Goal: Information Seeking & Learning: Learn about a topic

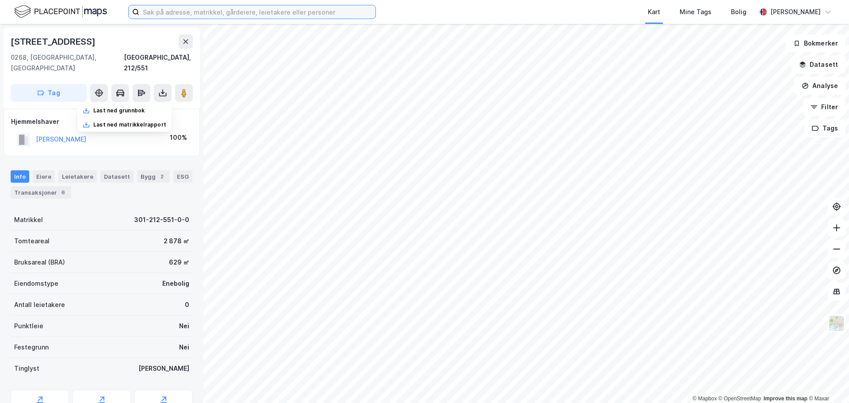
click at [306, 15] on input at bounding box center [257, 11] width 236 height 13
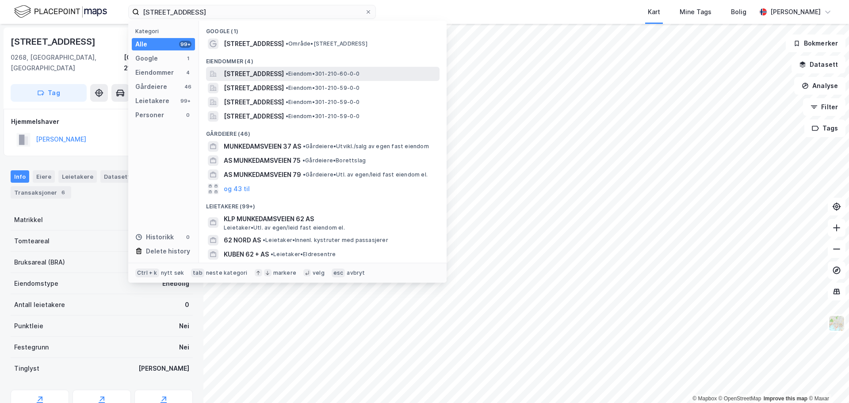
click at [284, 74] on span "[STREET_ADDRESS]" at bounding box center [254, 74] width 60 height 11
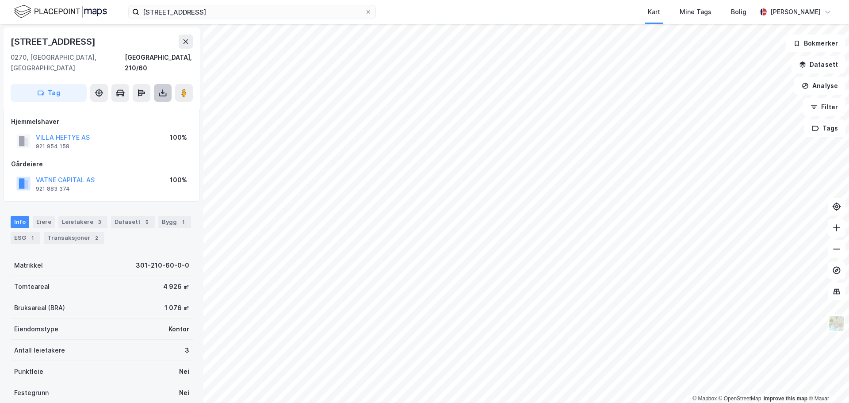
click at [162, 88] on icon at bounding box center [162, 92] width 9 height 9
click at [122, 107] on div "Last ned grunnbok" at bounding box center [118, 110] width 51 height 7
click at [0, 0] on button "VATNE CAPITAL AS" at bounding box center [0, 0] width 0 height 0
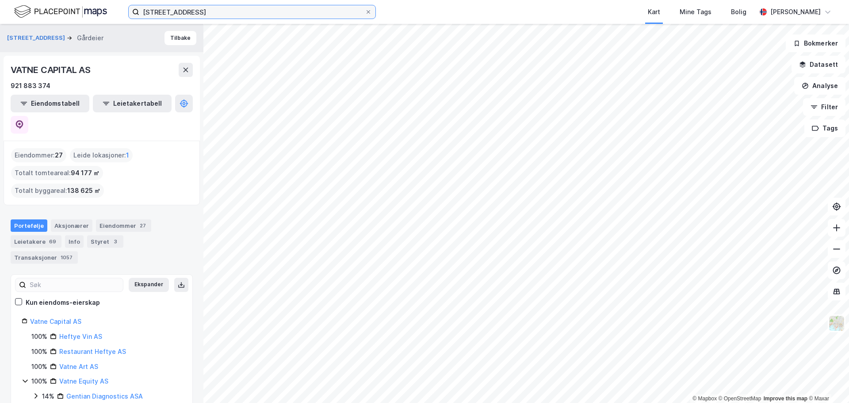
click at [218, 13] on input "[STREET_ADDRESS]" at bounding box center [252, 11] width 226 height 13
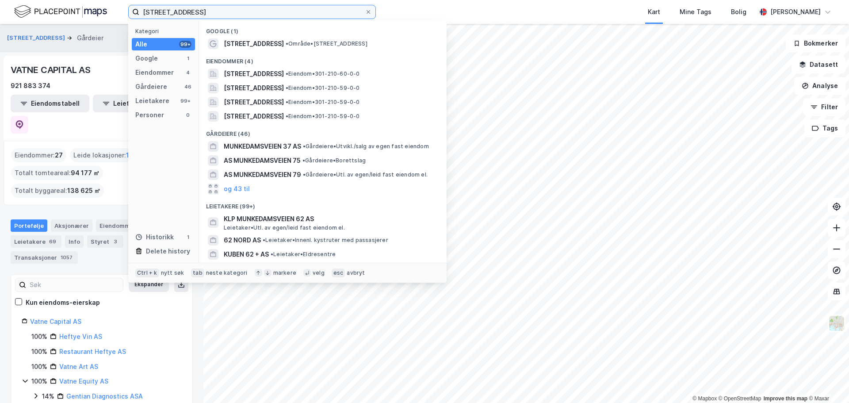
click at [218, 12] on input "[STREET_ADDRESS]" at bounding box center [252, 11] width 226 height 13
drag, startPoint x: 218, startPoint y: 12, endPoint x: 211, endPoint y: 5, distance: 9.7
click at [218, 12] on input "[STREET_ADDRESS]" at bounding box center [252, 11] width 226 height 13
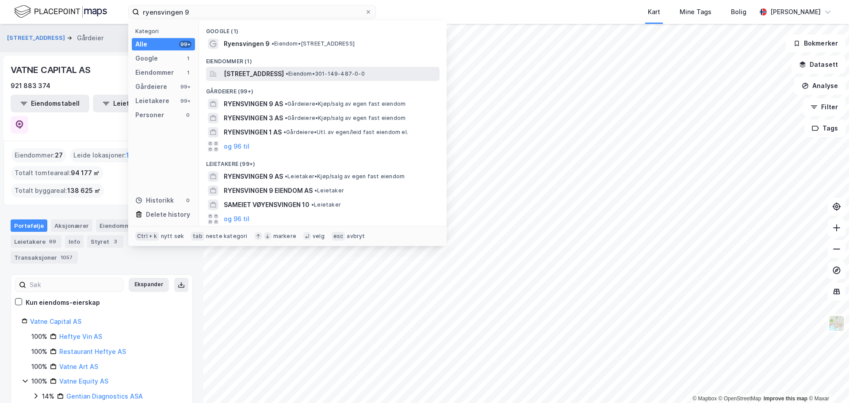
click at [340, 76] on span "• Eiendom • 301-149-487-0-0" at bounding box center [325, 73] width 79 height 7
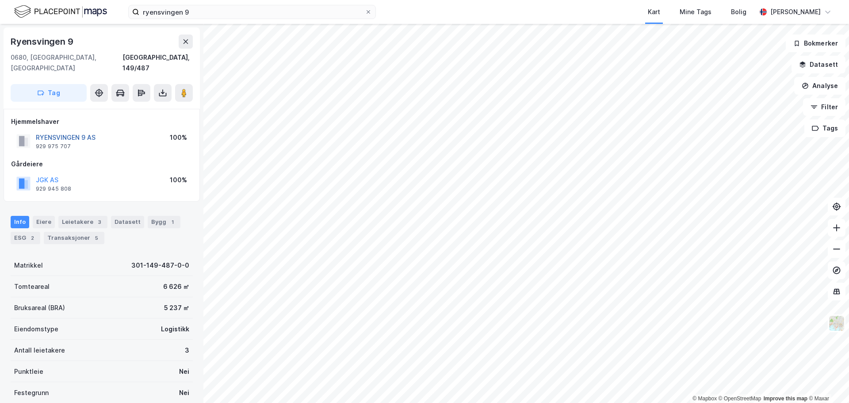
click at [0, 0] on button "RYENSVINGEN 9 AS" at bounding box center [0, 0] width 0 height 0
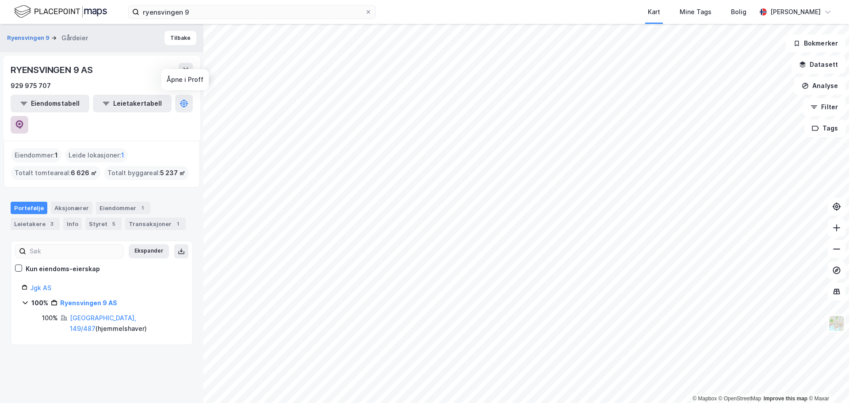
click at [24, 120] on icon at bounding box center [19, 124] width 9 height 9
click at [39, 284] on link "Jgk AS" at bounding box center [40, 288] width 21 height 8
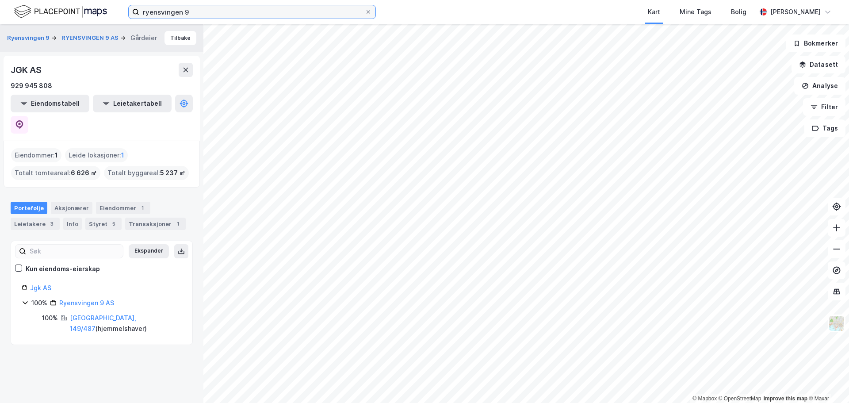
click at [206, 12] on input "ryensvingen 9" at bounding box center [252, 11] width 226 height 13
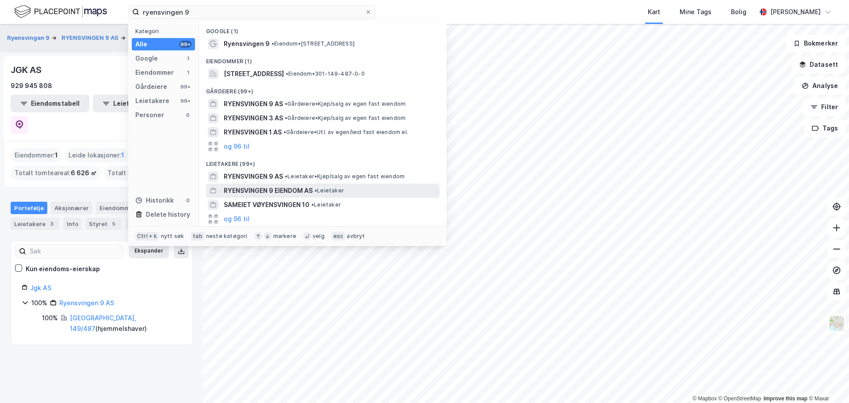
click at [283, 189] on span "RYENSVINGEN 9 EIENDOM AS" at bounding box center [268, 190] width 89 height 11
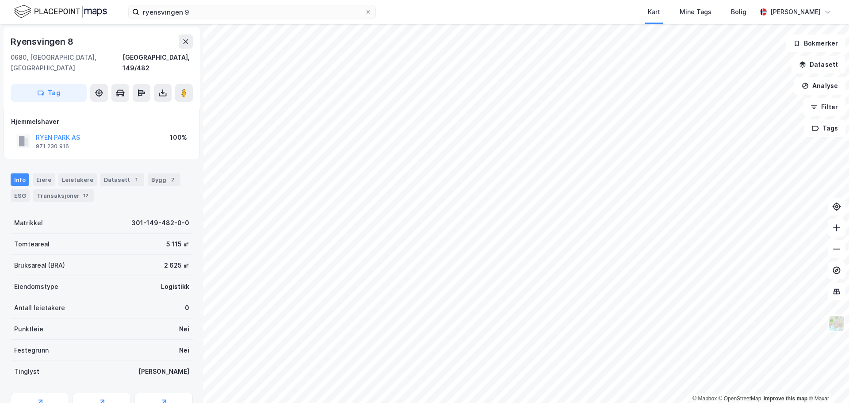
click at [176, 173] on div "Info [PERSON_NAME] Datasett 1 Bygg 2 ESG Transaksjoner 12" at bounding box center [102, 187] width 182 height 28
click at [275, 9] on input "ryensvingen 9" at bounding box center [252, 11] width 226 height 13
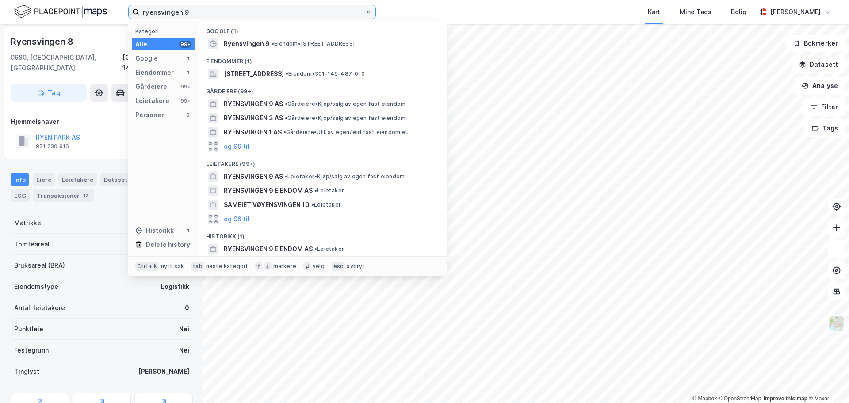
click at [274, 10] on input "ryensvingen 9" at bounding box center [252, 11] width 226 height 13
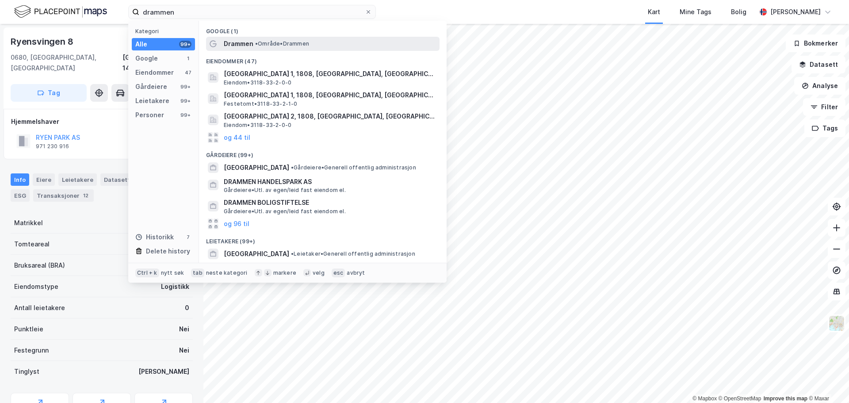
click at [275, 50] on div "Drammen • Område • [GEOGRAPHIC_DATA]" at bounding box center [323, 44] width 234 height 14
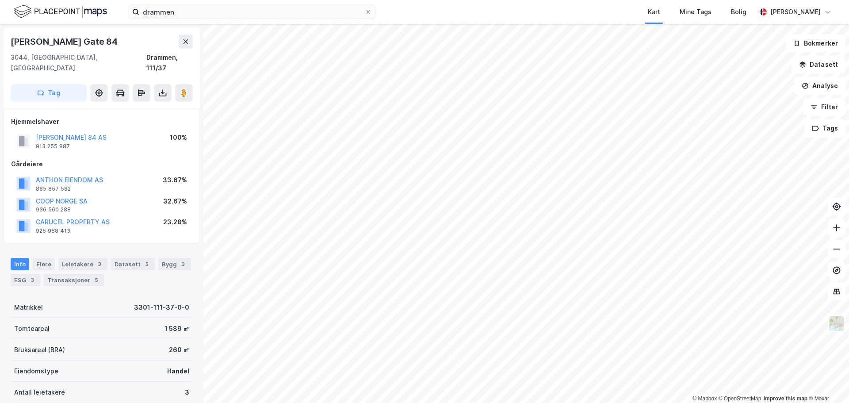
click at [497, 161] on div "© Mapbox © OpenStreetMap Improve this map © Maxar Bjørnstjerne [STREET_ADDRESS]…" at bounding box center [424, 213] width 849 height 379
click at [179, 84] on button at bounding box center [184, 93] width 18 height 18
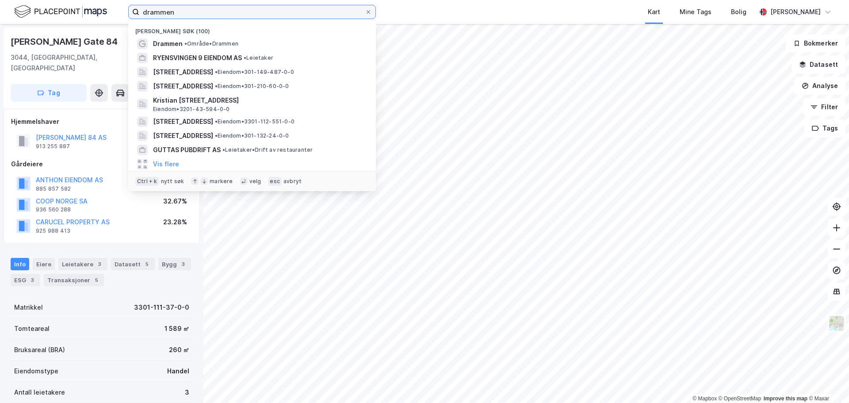
click at [199, 9] on input "drammen" at bounding box center [252, 11] width 226 height 13
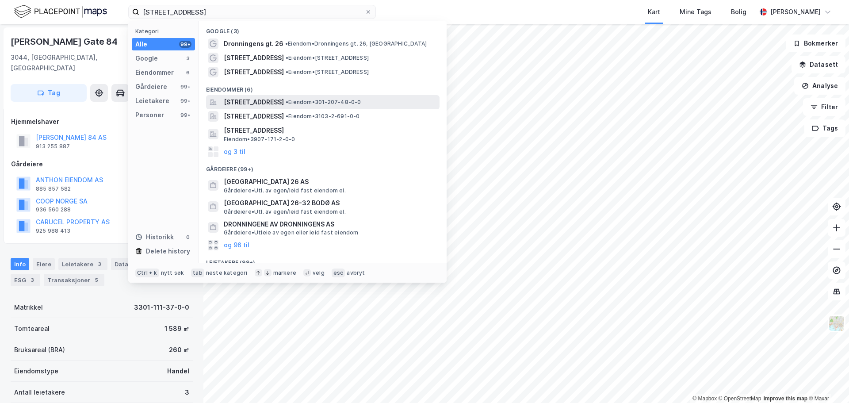
click at [284, 101] on span "[STREET_ADDRESS]" at bounding box center [254, 102] width 60 height 11
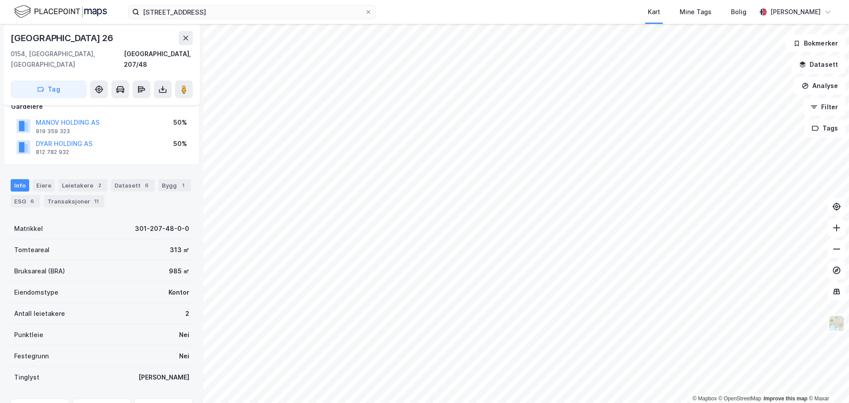
scroll to position [100, 0]
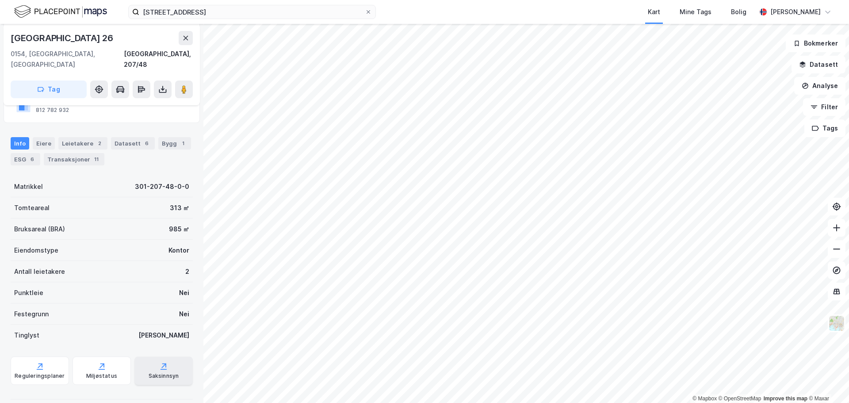
click at [159, 362] on icon at bounding box center [163, 366] width 9 height 9
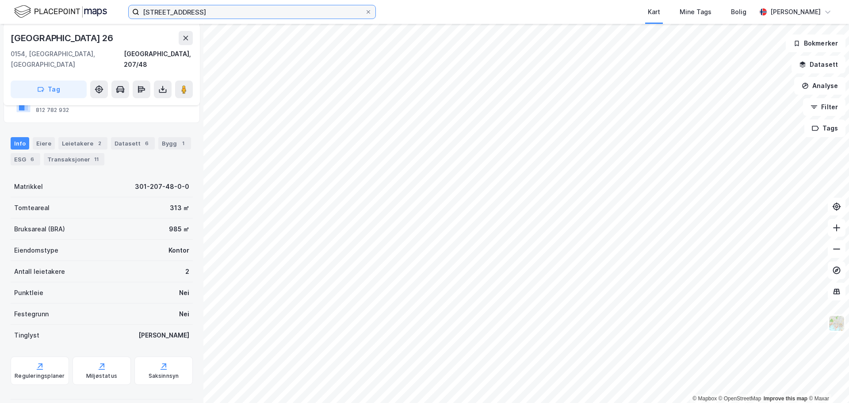
click at [287, 12] on input "[STREET_ADDRESS]" at bounding box center [252, 11] width 226 height 13
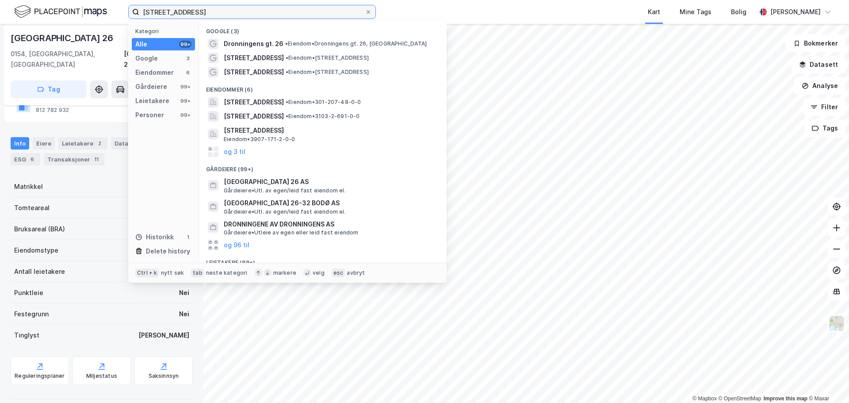
click at [287, 11] on input "[STREET_ADDRESS]" at bounding box center [252, 11] width 226 height 13
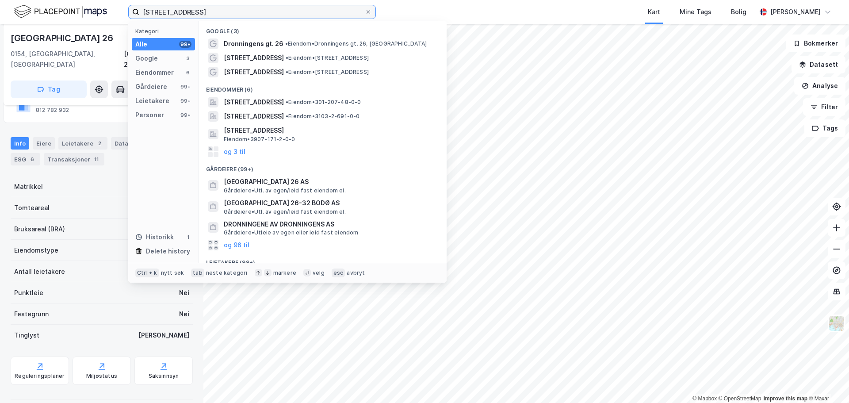
drag, startPoint x: 287, startPoint y: 12, endPoint x: 147, endPoint y: 9, distance: 140.2
click at [147, 9] on input "[STREET_ADDRESS]" at bounding box center [252, 11] width 226 height 13
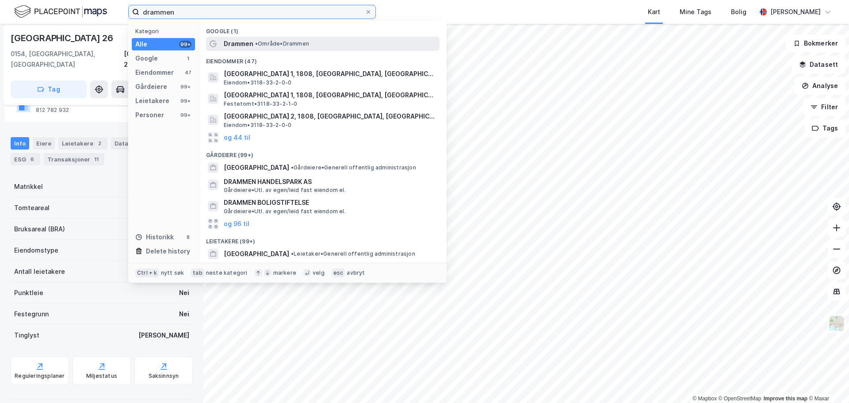
type input "drammen"
click at [234, 40] on span "Drammen" at bounding box center [239, 43] width 30 height 11
